Goal: Navigation & Orientation: Find specific page/section

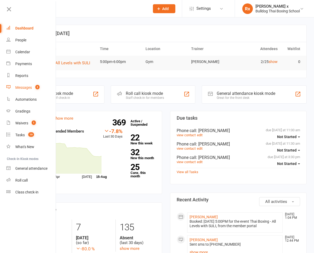
click at [30, 88] on div "Messages" at bounding box center [23, 87] width 17 height 4
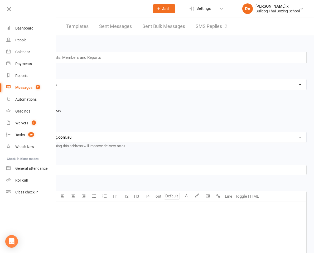
click at [227, 26] on link "SMS Replies 2" at bounding box center [212, 26] width 32 height 18
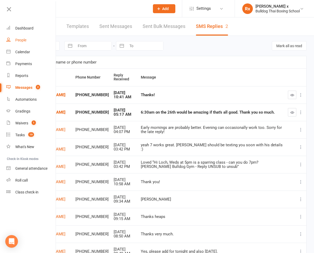
click at [18, 39] on div "People" at bounding box center [20, 40] width 11 height 4
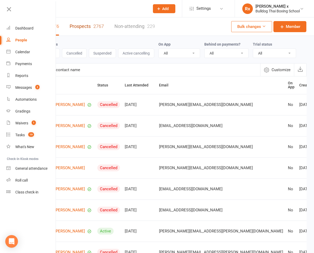
click at [104, 25] on link "Prospects 2767" at bounding box center [87, 26] width 34 height 18
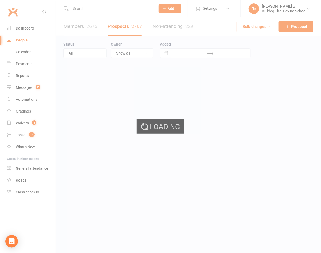
select select "100"
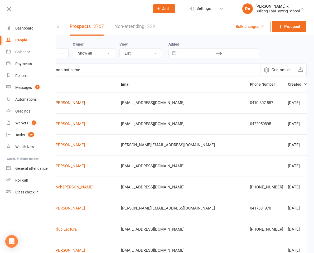
click at [85, 104] on link "[PERSON_NAME]" at bounding box center [70, 103] width 30 height 4
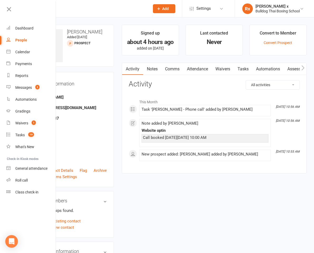
click at [25, 40] on div "People" at bounding box center [21, 40] width 12 height 4
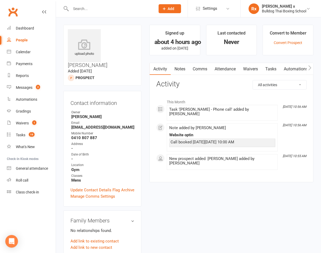
select select "100"
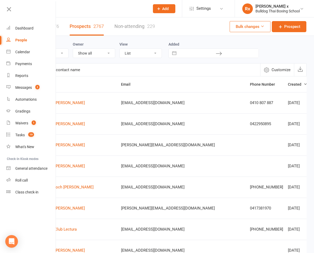
click at [104, 11] on input "text" at bounding box center [88, 8] width 115 height 7
